Goal: Task Accomplishment & Management: Manage account settings

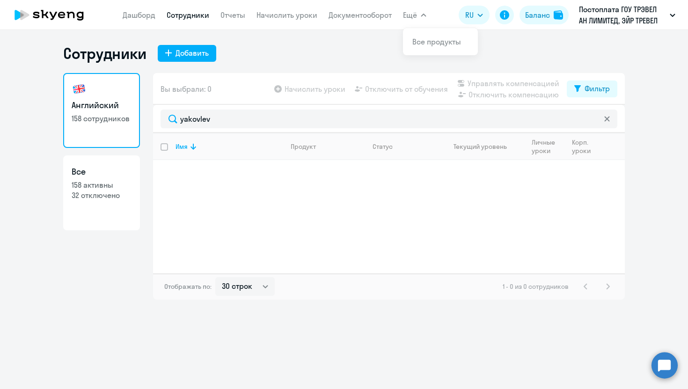
select select "30"
click at [124, 111] on div "Английский 158 сотрудников Все 158 активны 32 отключено Вы выбрали: 0 Начислить…" at bounding box center [343, 186] width 561 height 226
type input "[PERSON_NAME]"
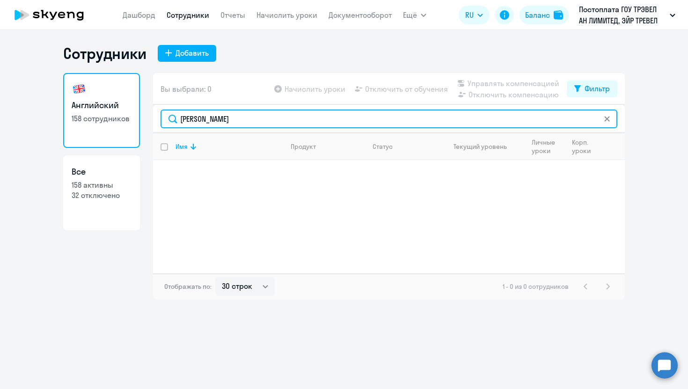
drag, startPoint x: 218, startPoint y: 120, endPoint x: 150, endPoint y: 120, distance: 68.8
click at [150, 120] on div "Английский 158 сотрудников Все 158 активны 32 отключено Вы выбрали: 0 Начислить…" at bounding box center [343, 186] width 561 height 226
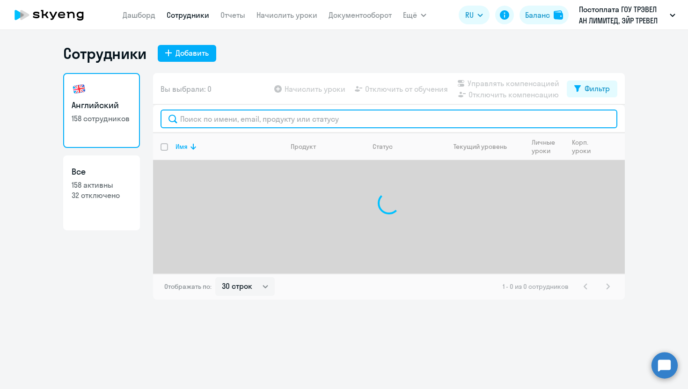
paste input "biryukova"
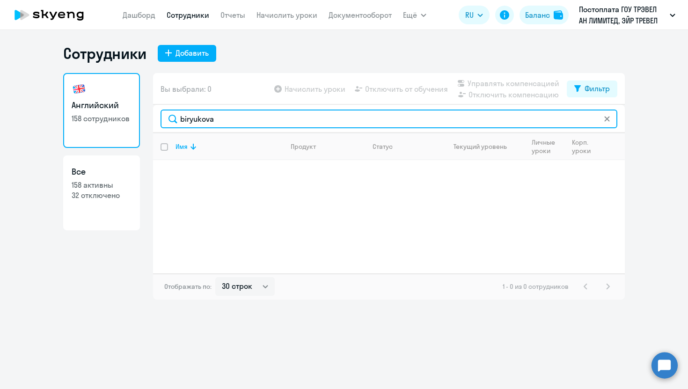
type input "biryukova"
drag, startPoint x: 228, startPoint y: 119, endPoint x: 172, endPoint y: 119, distance: 56.1
click at [172, 119] on input "biryukova" at bounding box center [388, 118] width 457 height 19
paste input "[PERSON_NAME]"
type input "[PERSON_NAME]"
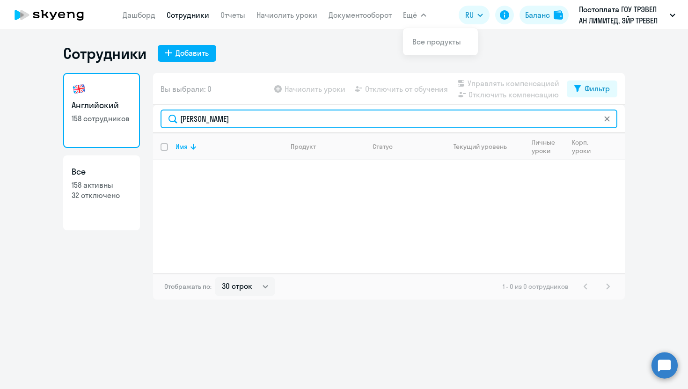
drag, startPoint x: 219, startPoint y: 120, endPoint x: 146, endPoint y: 119, distance: 72.5
click at [148, 120] on div "Английский 158 сотрудников Все 158 активны 32 отключено Вы выбрали: 0 Начислить…" at bounding box center [343, 186] width 561 height 226
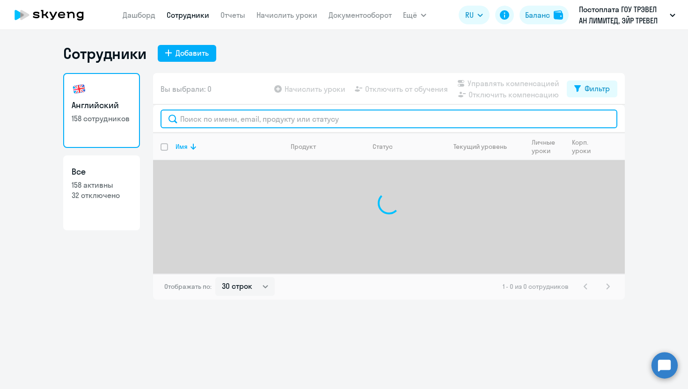
paste input "tukaeva"
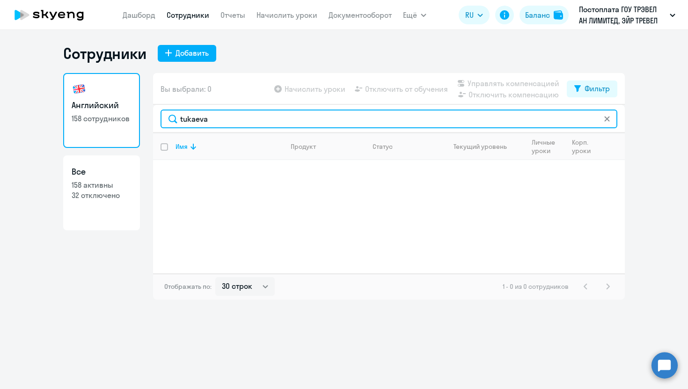
type input "tukaeva"
drag, startPoint x: 230, startPoint y: 122, endPoint x: 132, endPoint y: 122, distance: 97.3
click at [133, 122] on div "Английский 158 сотрудников Все 158 активны 32 отключено Вы выбрали: 0 Начислить…" at bounding box center [343, 186] width 561 height 226
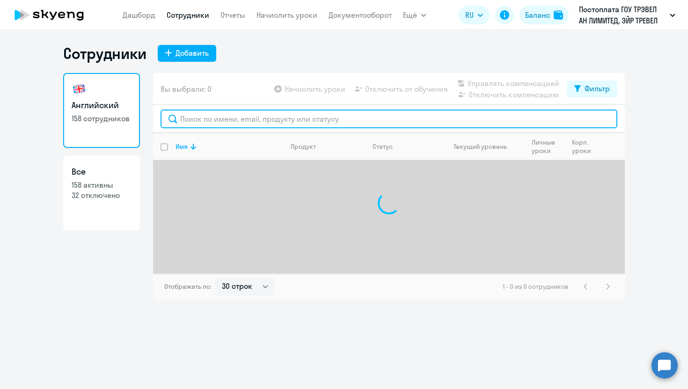
paste input "shynarbek"
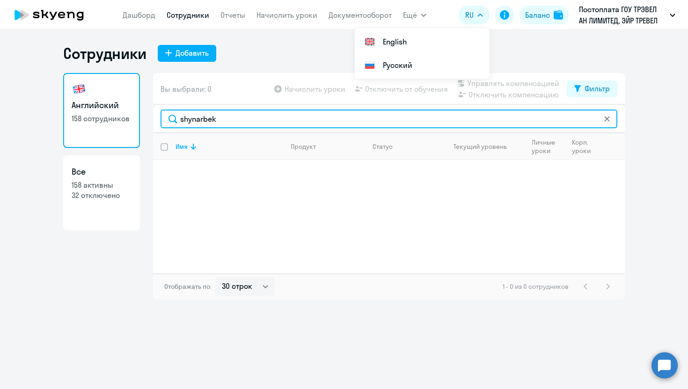
type input "shynarbek"
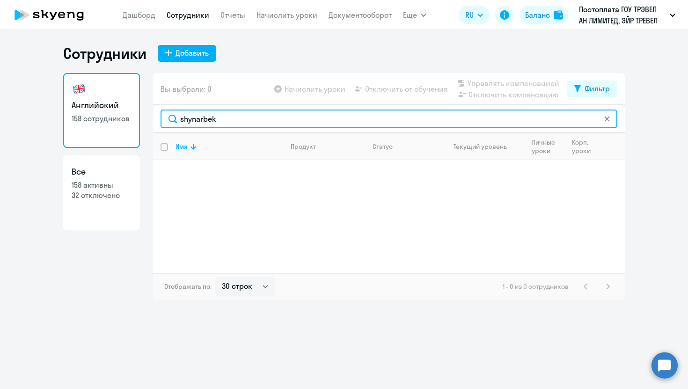
drag, startPoint x: 227, startPoint y: 123, endPoint x: 142, endPoint y: 123, distance: 85.6
click at [142, 123] on div "Английский 158 сотрудников Все 158 активны 32 отключено Вы выбрали: 0 Начислить…" at bounding box center [343, 186] width 561 height 226
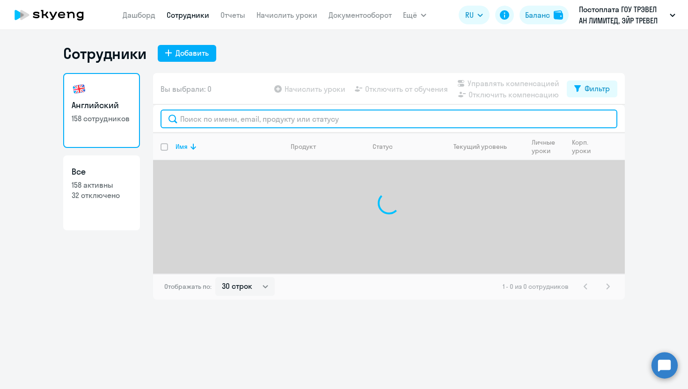
paste input "goleshchikhin"
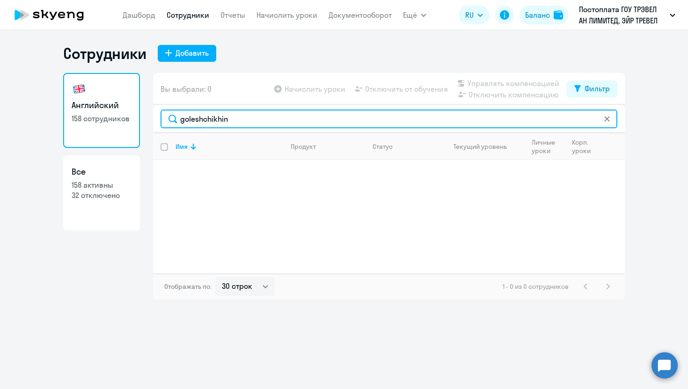
type input "goleshchikhin"
drag, startPoint x: 262, startPoint y: 126, endPoint x: 148, endPoint y: 124, distance: 114.2
click at [148, 124] on div "Английский 158 сотрудников Все 158 активны 32 отключено Вы выбрали: 0 Начислить…" at bounding box center [343, 186] width 561 height 226
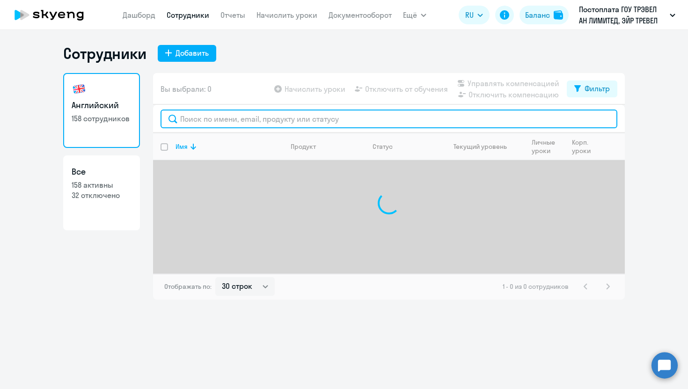
paste input "kukushkin"
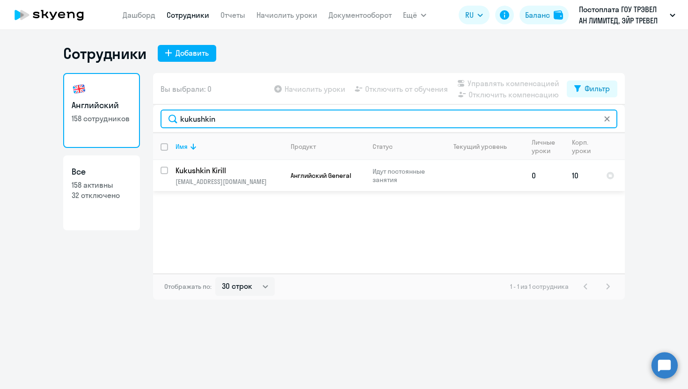
type input "kukushkin"
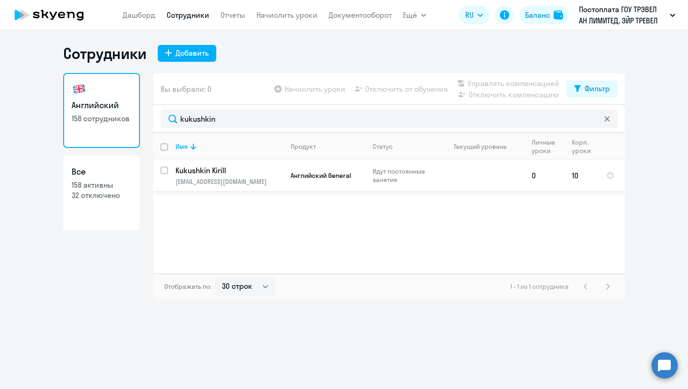
click at [159, 170] on div at bounding box center [164, 170] width 22 height 22
checkbox input "true"
click at [376, 91] on span "Отключить от обучения" at bounding box center [406, 88] width 83 height 11
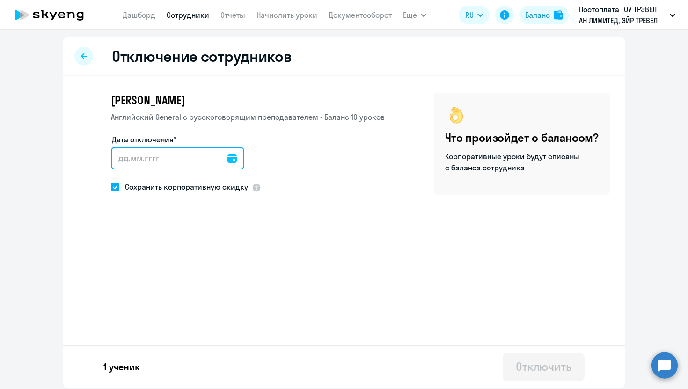
click at [228, 161] on input "Дата отключения*" at bounding box center [177, 158] width 133 height 22
click at [227, 155] on icon at bounding box center [231, 157] width 9 height 9
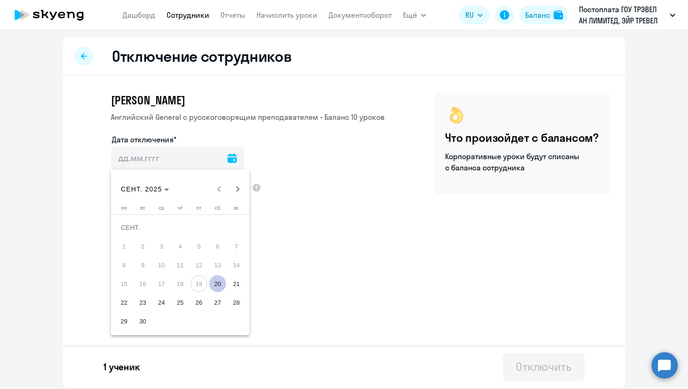
click at [217, 278] on span "20" at bounding box center [217, 283] width 17 height 17
type input "[DATE]"
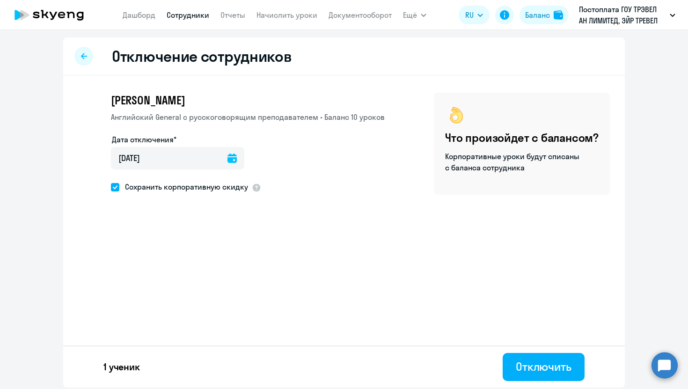
click at [116, 191] on span at bounding box center [115, 187] width 8 height 8
click at [111, 187] on input "Сохранить корпоративную скидку" at bounding box center [110, 187] width 0 height 0
checkbox input "false"
click at [531, 357] on button "Отключить" at bounding box center [543, 367] width 82 height 28
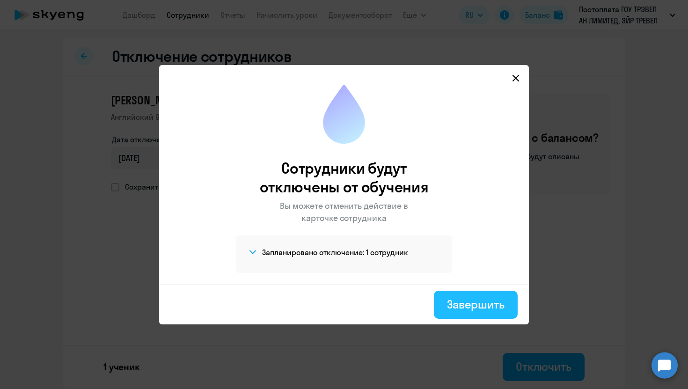
click at [491, 306] on div "Завершить" at bounding box center [476, 304] width 58 height 15
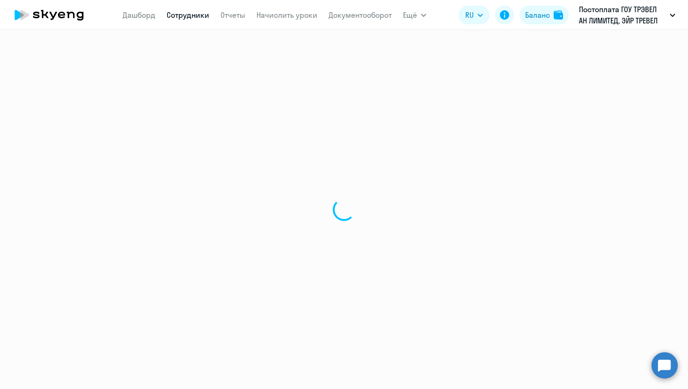
select select "30"
